Goal: Task Accomplishment & Management: Manage account settings

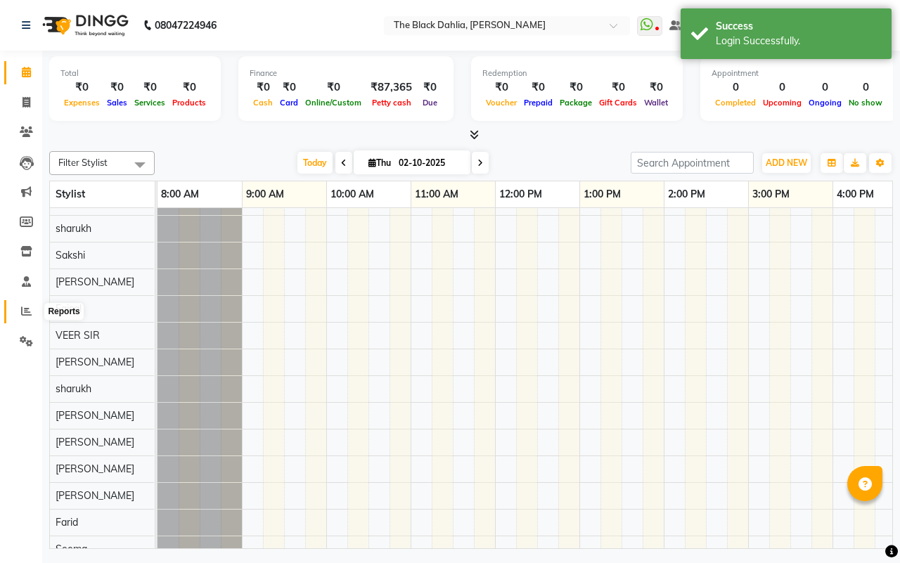
click at [27, 315] on icon at bounding box center [26, 311] width 11 height 11
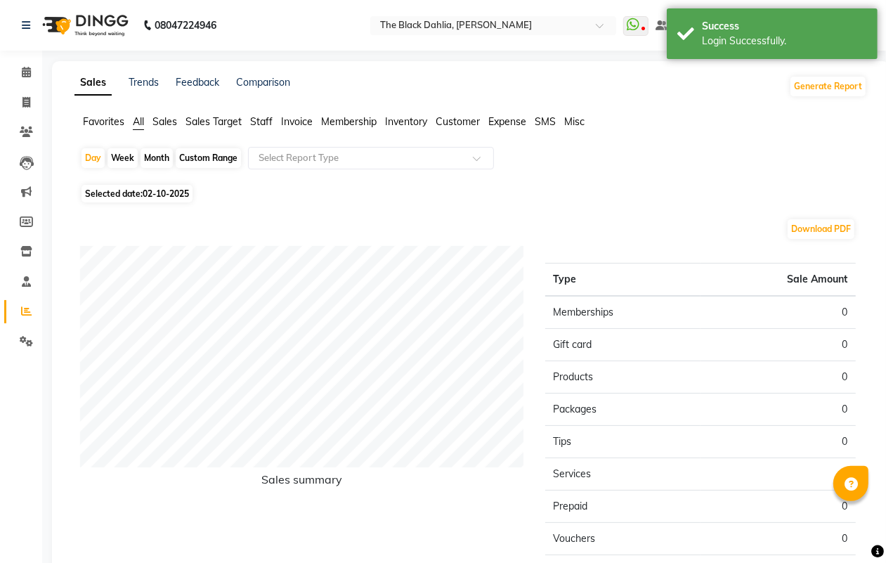
click at [160, 157] on div "Month" at bounding box center [157, 158] width 32 height 20
select select "10"
select select "2025"
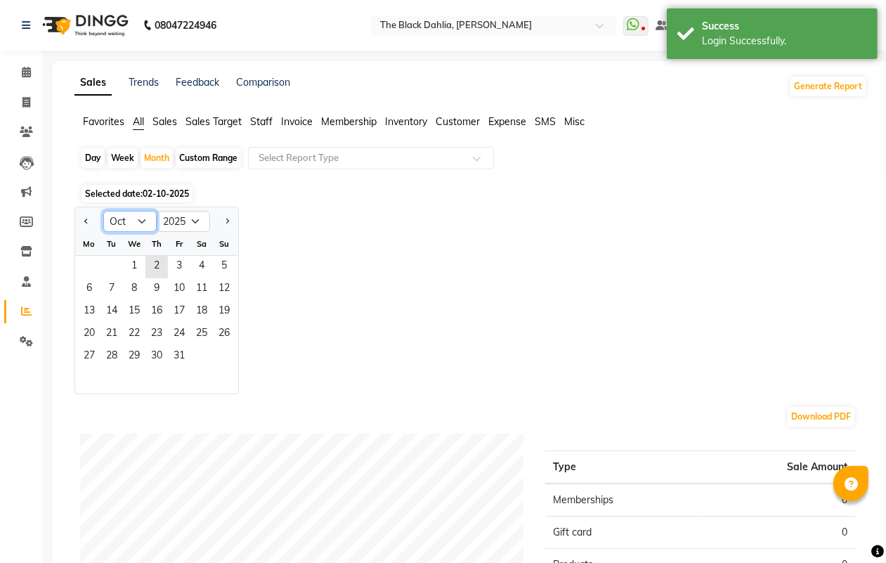
click at [131, 223] on select "Jan Feb Mar Apr May Jun [DATE] Aug Sep Oct Nov Dec" at bounding box center [129, 221] width 53 height 21
select select "9"
click at [103, 212] on select "Jan Feb Mar Apr May Jun [DATE] Aug Sep Oct Nov Dec" at bounding box center [129, 221] width 53 height 21
click at [93, 264] on span "1" at bounding box center [89, 267] width 22 height 22
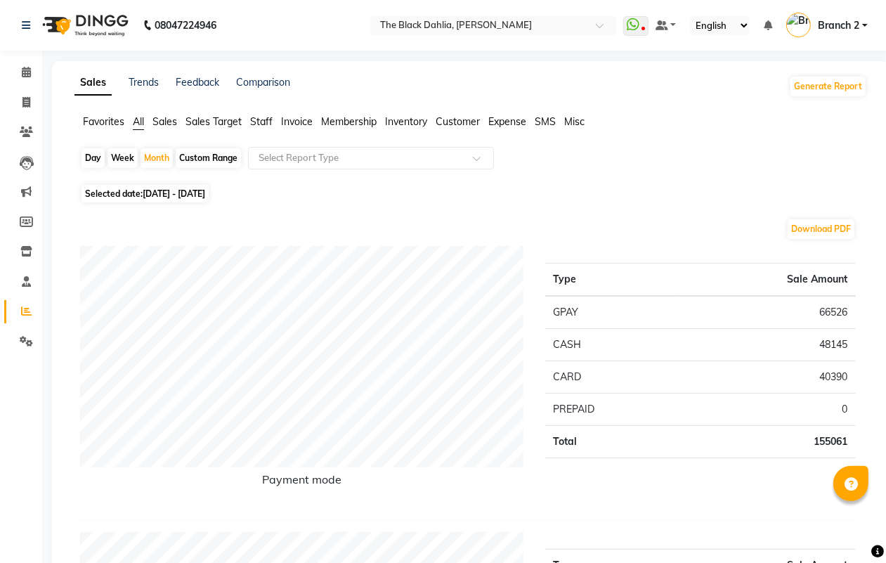
click at [265, 120] on span "Staff" at bounding box center [261, 121] width 22 height 13
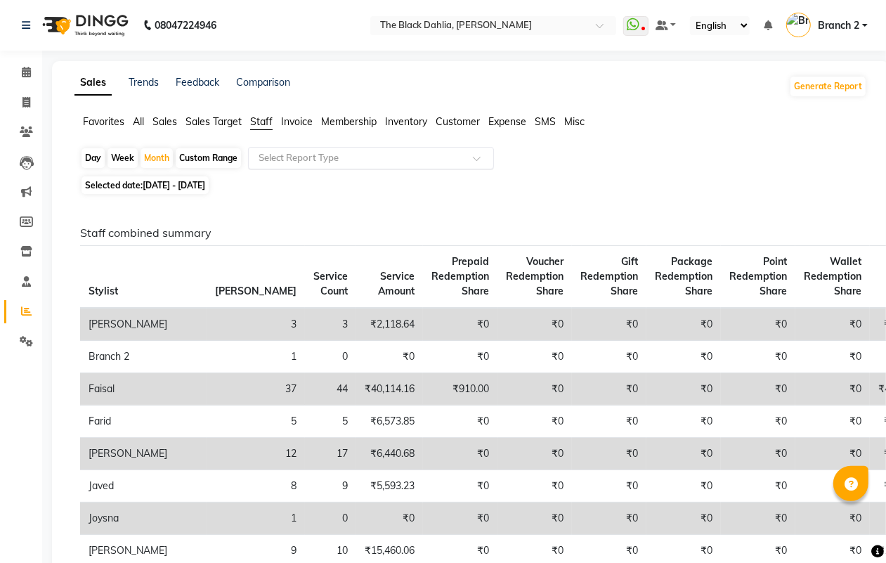
click at [301, 156] on input "text" at bounding box center [357, 158] width 202 height 14
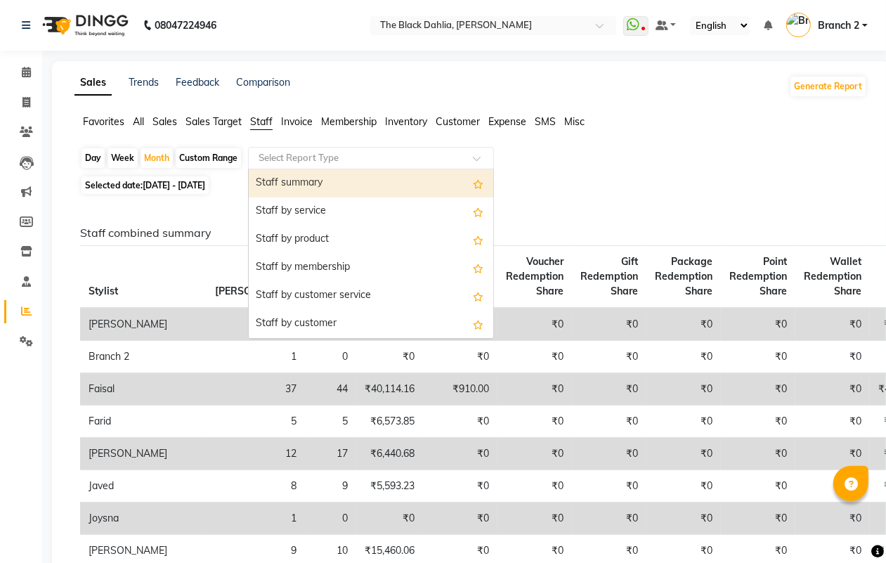
click at [320, 187] on div "Staff summary" at bounding box center [371, 183] width 245 height 28
select select "full_report"
select select "csv"
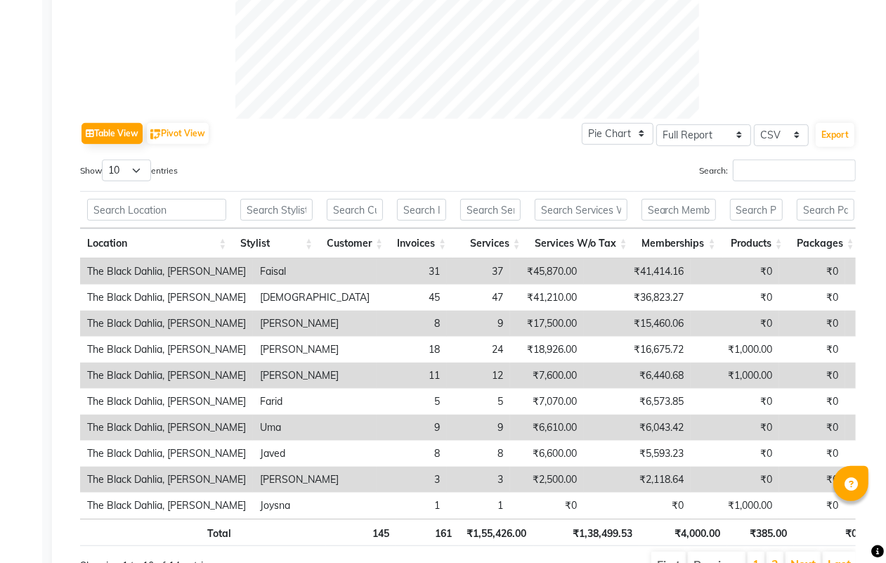
scroll to position [615, 0]
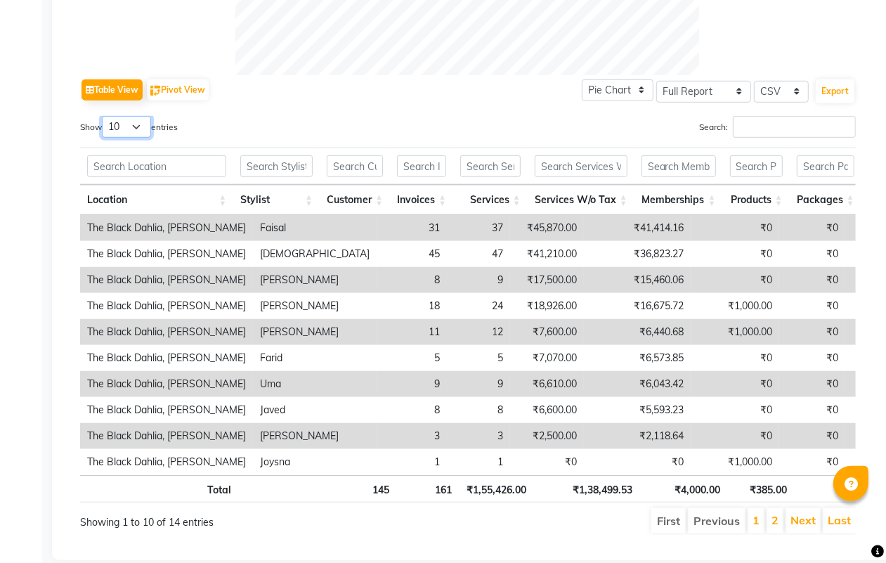
click at [131, 124] on select "10 25 50 100" at bounding box center [126, 127] width 49 height 22
select select "100"
click at [104, 116] on select "10 25 50 100" at bounding box center [126, 127] width 49 height 22
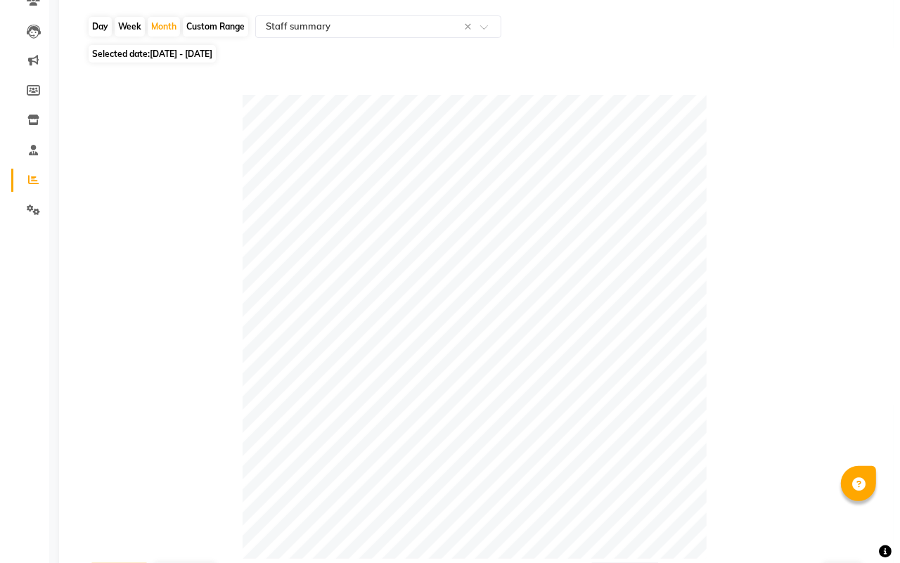
scroll to position [0, 0]
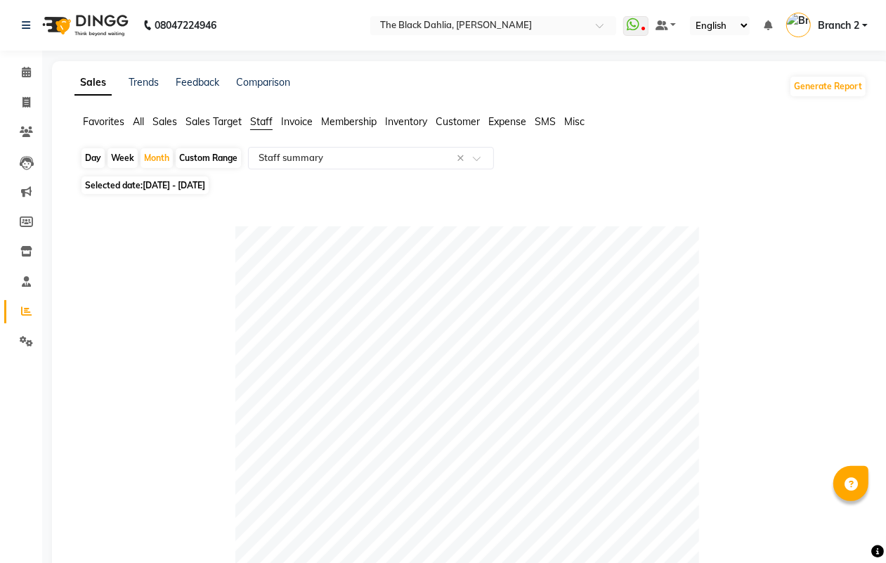
click at [863, 18] on link "Branch 2" at bounding box center [828, 25] width 82 height 23
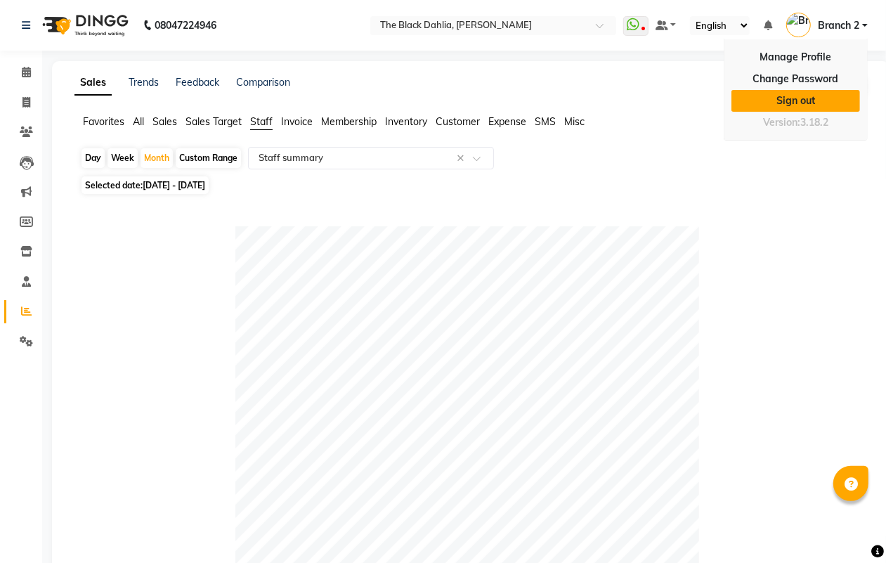
click at [827, 100] on link "Sign out" at bounding box center [796, 101] width 129 height 22
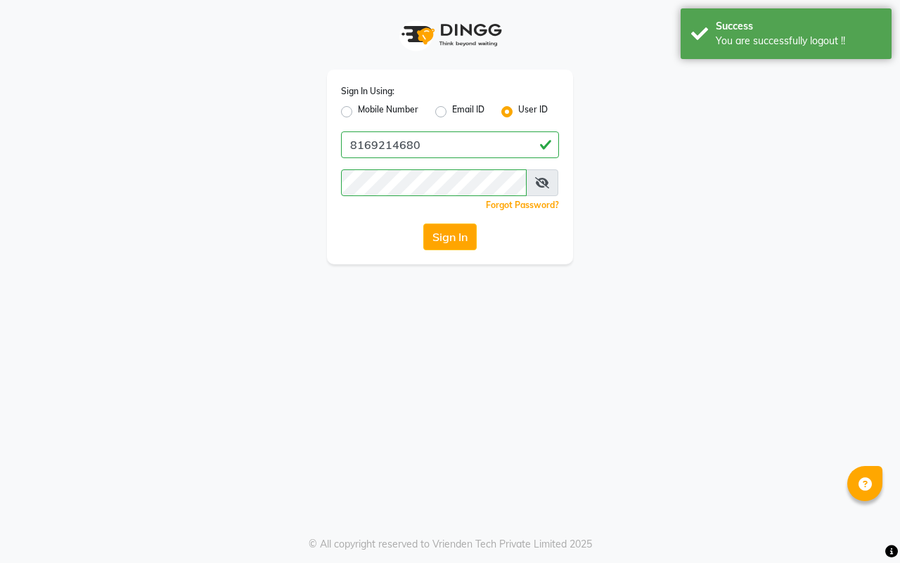
click at [358, 107] on label "Mobile Number" at bounding box center [388, 111] width 60 height 17
click at [358, 107] on input "Mobile Number" at bounding box center [362, 107] width 9 height 9
radio input "true"
radio input "false"
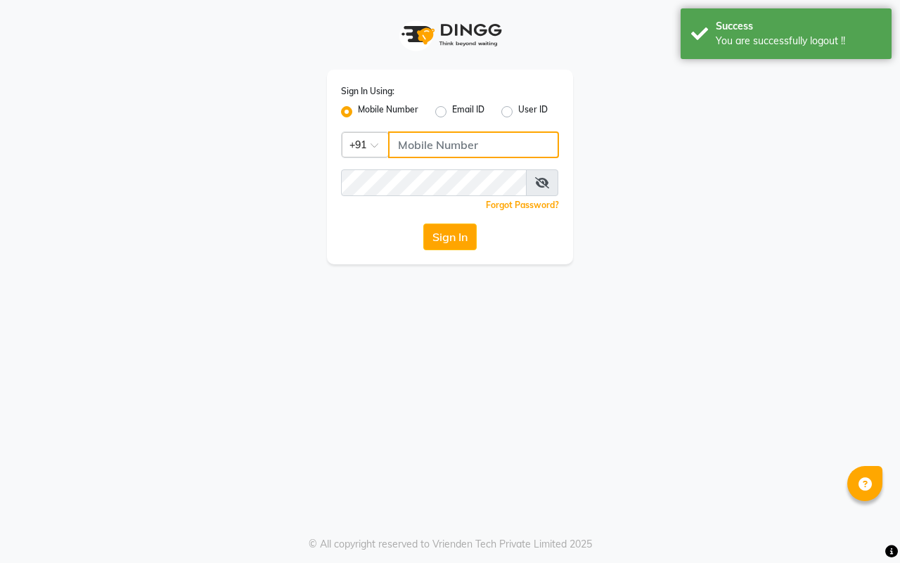
click at [415, 146] on input "Username" at bounding box center [473, 144] width 171 height 27
type input "7977738938"
click at [444, 241] on button "Sign In" at bounding box center [449, 237] width 53 height 27
